Goal: Task Accomplishment & Management: Manage account settings

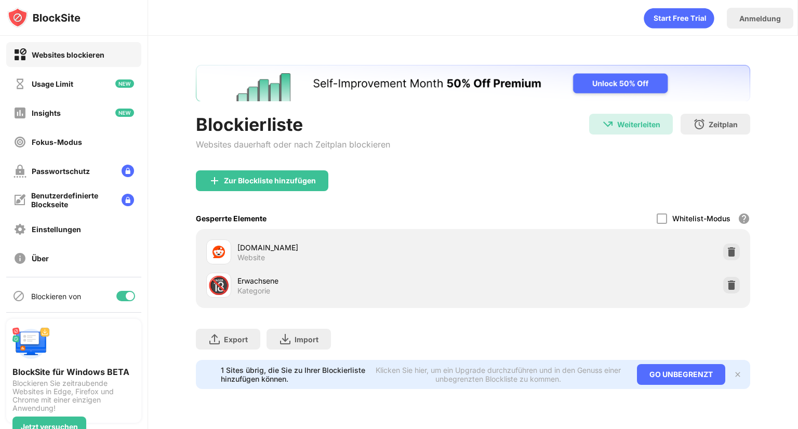
click at [266, 167] on div "Blockierliste Websites dauerhaft oder nach Zeitplan blockieren" at bounding box center [293, 142] width 194 height 57
click at [271, 179] on div "Zur Blockliste hinzufügen" at bounding box center [270, 181] width 92 height 8
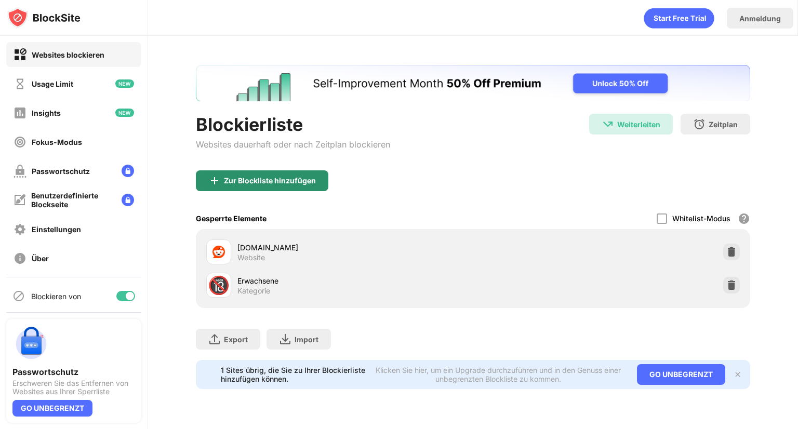
click at [293, 190] on div "Zur Blockliste hinzufügen" at bounding box center [262, 180] width 133 height 21
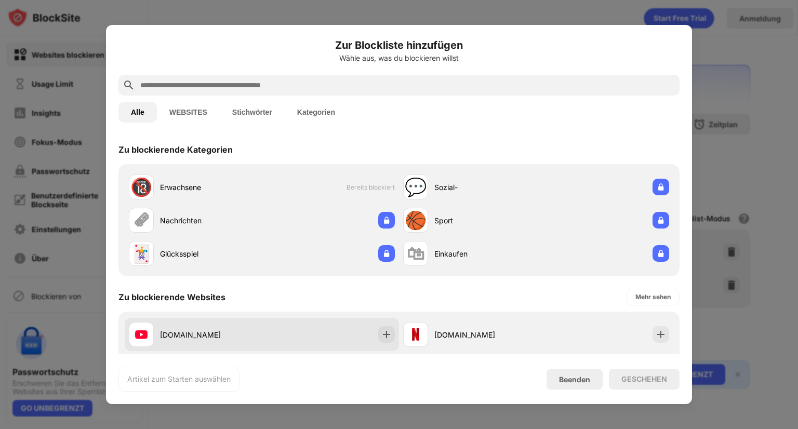
click at [373, 336] on div "[DOMAIN_NAME]" at bounding box center [262, 334] width 274 height 33
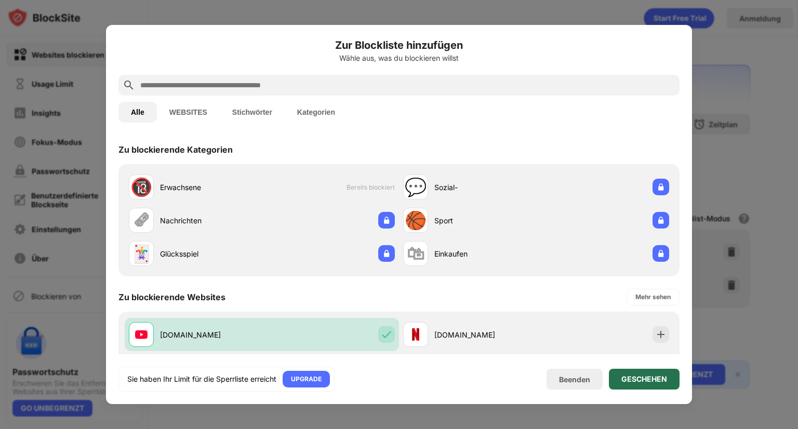
click at [646, 379] on div "GESCHEHEN" at bounding box center [644, 379] width 46 height 8
